Goal: Check status: Check status

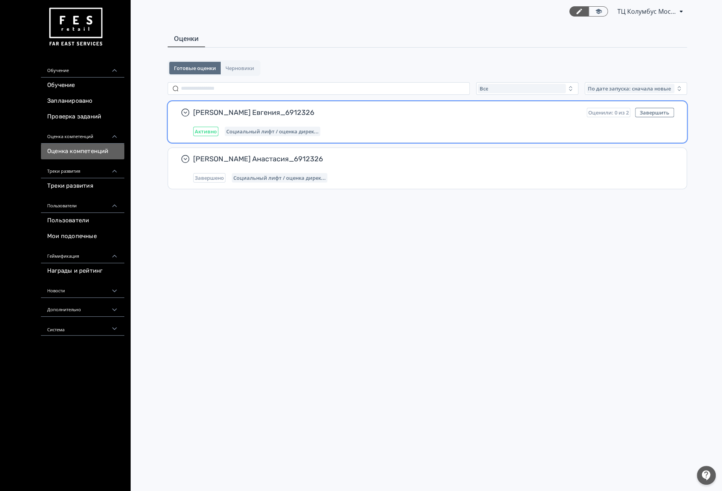
click at [303, 127] on div "Социальный лифт / оценка дирек..." at bounding box center [273, 131] width 96 height 9
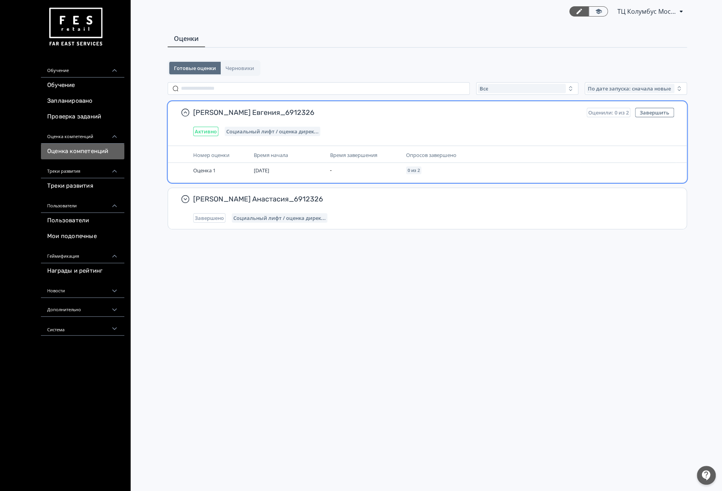
click at [338, 141] on div "[PERSON_NAME] Евгения_6912326 Оценили: 0 из 2 Завершить Активно Социальный лифт…" at bounding box center [427, 122] width 519 height 41
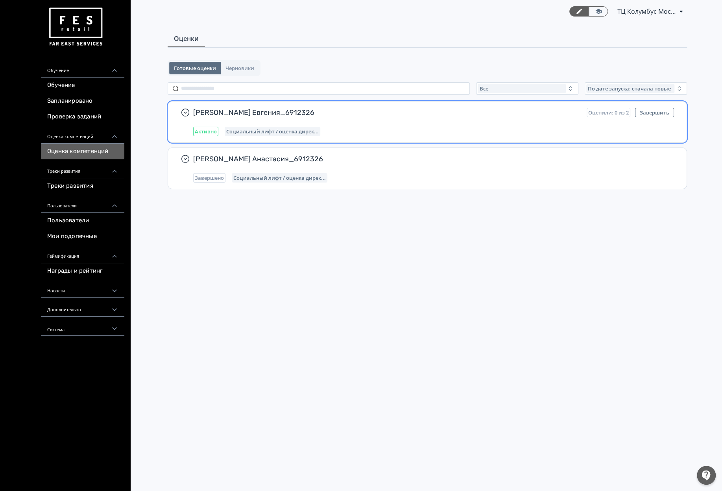
click at [271, 130] on span "Социальный лифт / оценка дирек..." at bounding box center [272, 131] width 92 height 6
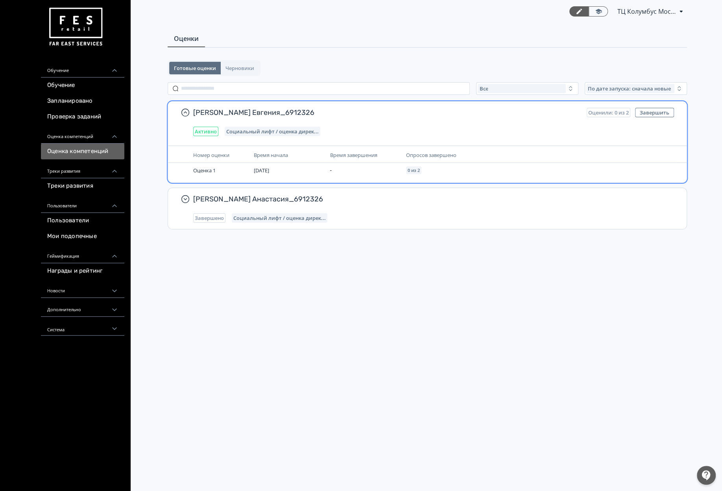
click at [205, 134] on span "Активно" at bounding box center [206, 131] width 22 height 6
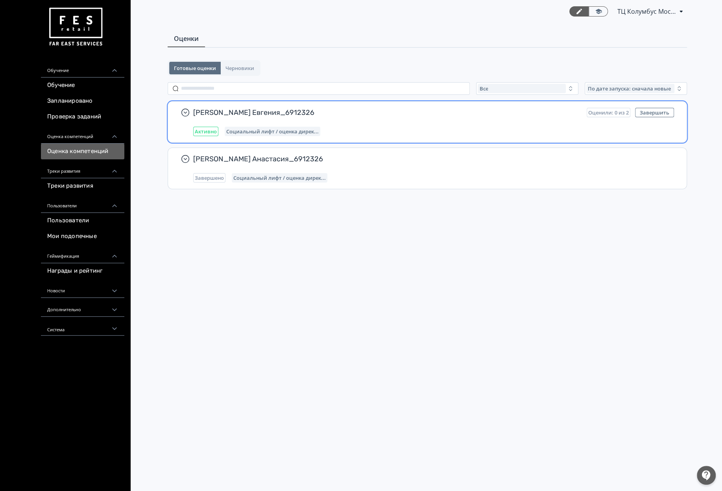
click at [216, 135] on div "Активно" at bounding box center [205, 131] width 25 height 9
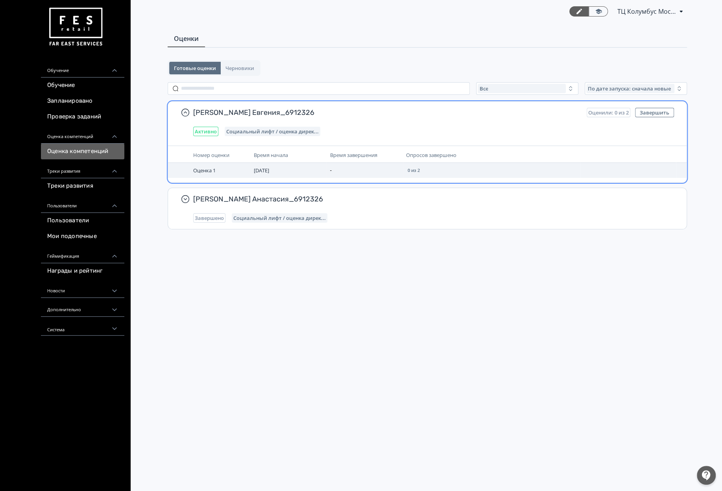
click at [205, 172] on span "Оценка 1" at bounding box center [204, 170] width 22 height 7
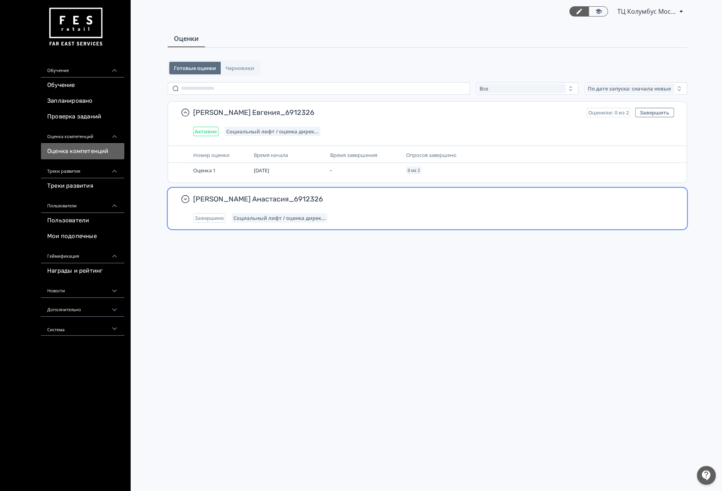
click at [315, 213] on div "[PERSON_NAME] Анастасия_6912326 Завершено Социальный лифт / оценка дирек..." at bounding box center [433, 208] width 481 height 28
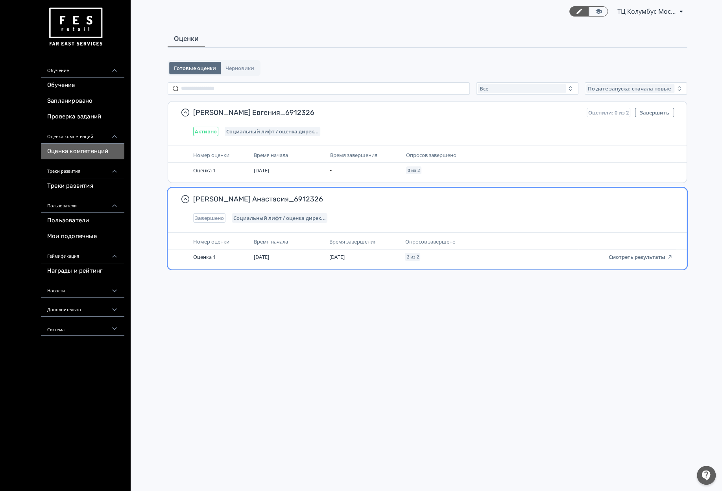
click at [315, 213] on div "[PERSON_NAME] Анастасия_6912326 Завершено Социальный лифт / оценка дирек..." at bounding box center [433, 208] width 481 height 28
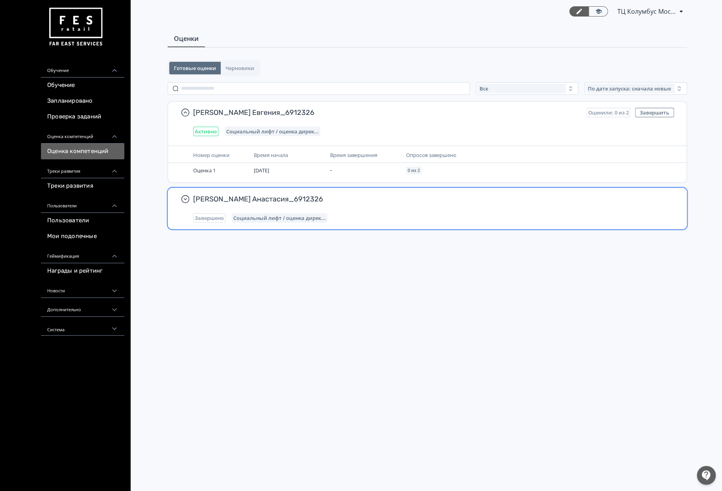
click at [315, 213] on div "[PERSON_NAME] Анастасия_6912326 Завершено Социальный лифт / оценка дирек..." at bounding box center [433, 208] width 481 height 28
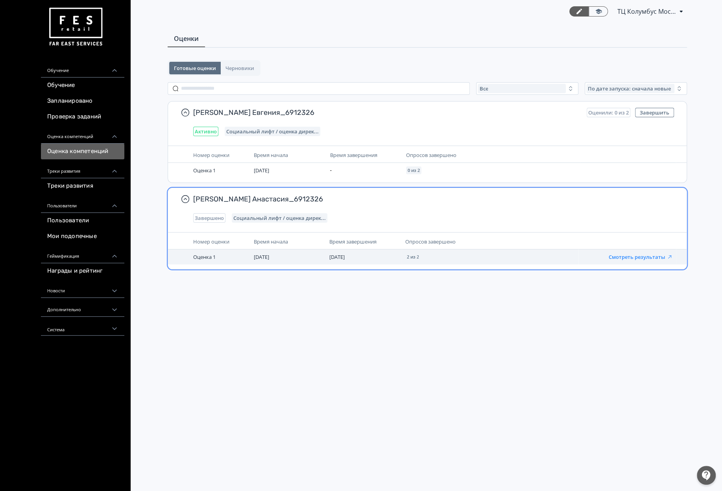
click at [639, 260] on button "Смотреть результаты" at bounding box center [641, 257] width 65 height 6
